Goal: Information Seeking & Learning: Learn about a topic

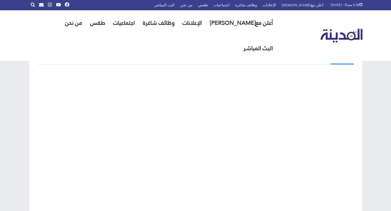
drag, startPoint x: 366, startPoint y: -17, endPoint x: 361, endPoint y: -34, distance: 18.0
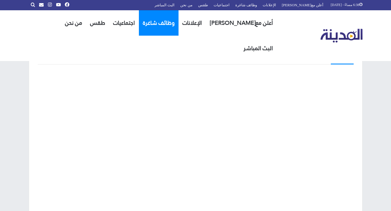
click at [171, 17] on link "وظائف شاغرة" at bounding box center [159, 22] width 40 height 25
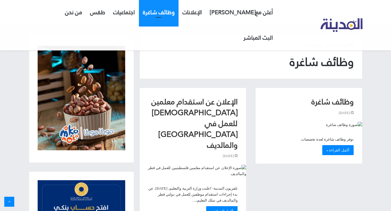
scroll to position [11, 0]
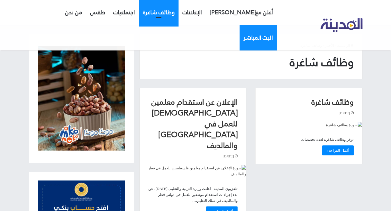
click at [239, 25] on link "البث المباشر" at bounding box center [257, 37] width 37 height 25
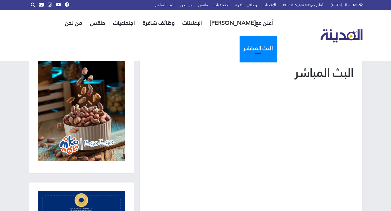
click at [346, 29] on img "القائمة الرئيسية" at bounding box center [341, 36] width 42 height 14
